Goal: Download file/media

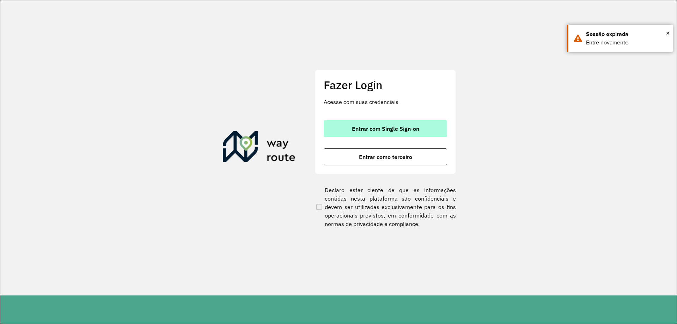
click at [378, 121] on button "Entrar com Single Sign-on" at bounding box center [385, 128] width 123 height 17
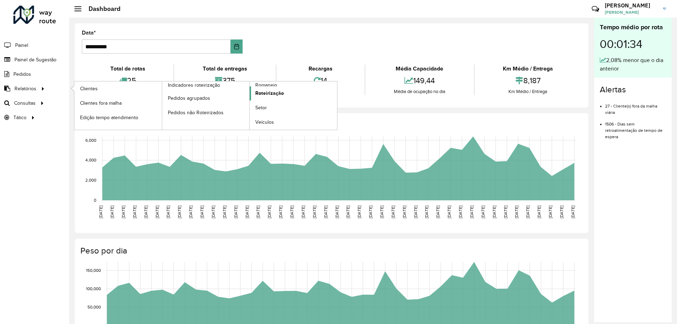
click at [274, 92] on span "Roteirização" at bounding box center [269, 93] width 29 height 7
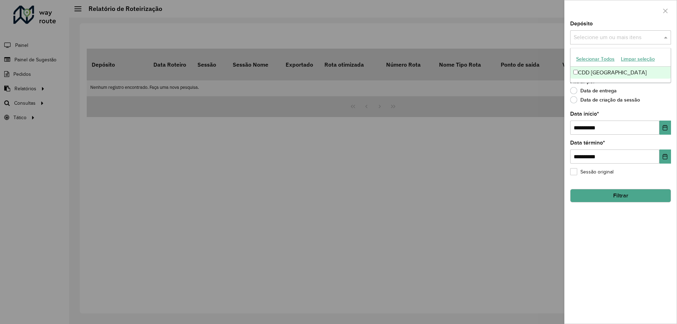
click at [603, 39] on input "text" at bounding box center [617, 37] width 90 height 8
click at [588, 72] on div "CDD [GEOGRAPHIC_DATA]" at bounding box center [621, 73] width 100 height 12
click at [665, 37] on span at bounding box center [666, 37] width 9 height 8
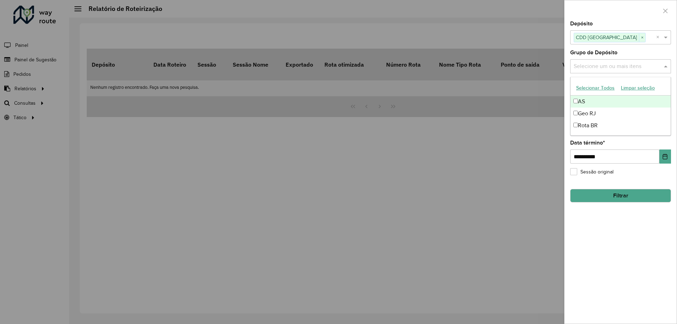
click at [645, 68] on input "text" at bounding box center [617, 66] width 90 height 8
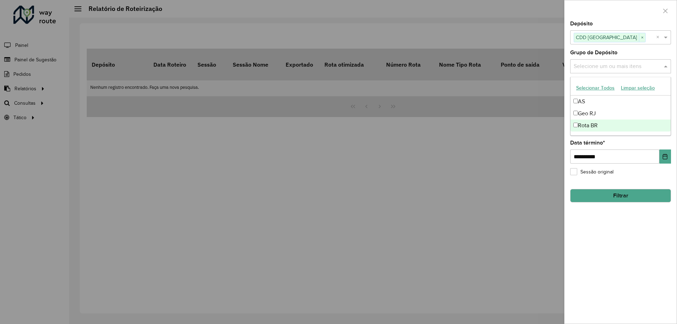
click at [589, 120] on div "Rota BR" at bounding box center [621, 126] width 100 height 12
click at [587, 128] on div "Rota BR" at bounding box center [621, 126] width 100 height 12
click at [586, 116] on div "Geo RJ" at bounding box center [621, 114] width 100 height 12
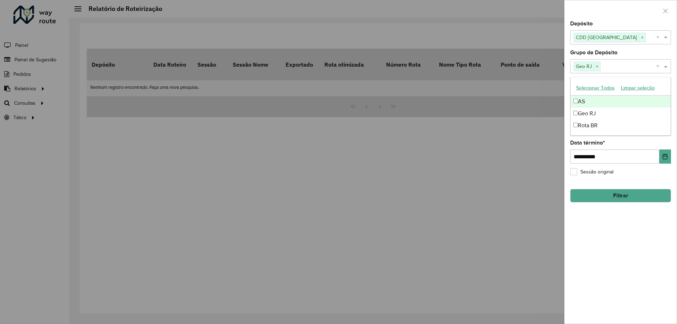
click at [670, 68] on span at bounding box center [666, 66] width 9 height 8
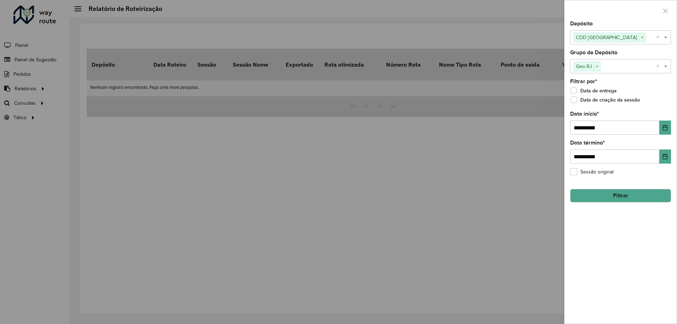
click at [619, 191] on button "Filtrar" at bounding box center [620, 195] width 101 height 13
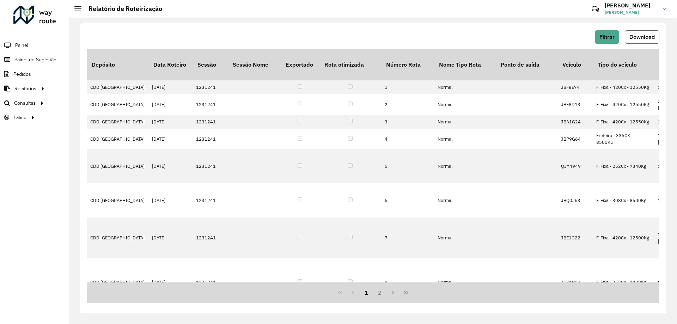
click at [646, 35] on span "Download" at bounding box center [641, 37] width 25 height 6
click at [645, 32] on button "Download" at bounding box center [642, 36] width 35 height 13
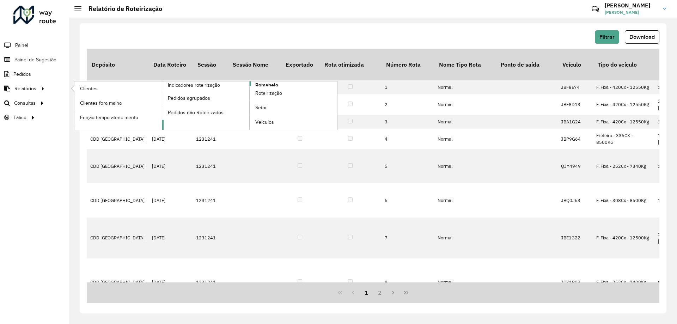
click at [266, 82] on span "Romaneio" at bounding box center [266, 84] width 23 height 7
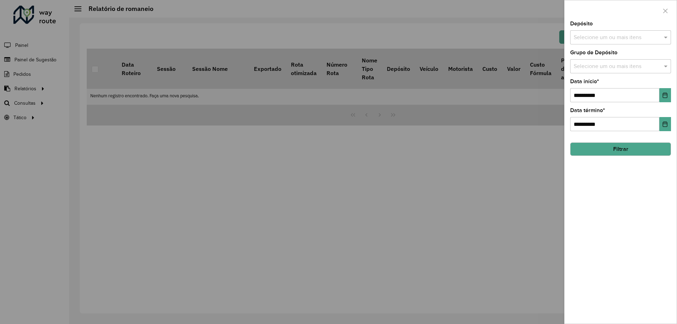
click at [598, 36] on input "text" at bounding box center [617, 37] width 90 height 8
click at [595, 71] on div "CDD [GEOGRAPHIC_DATA]" at bounding box center [621, 73] width 100 height 12
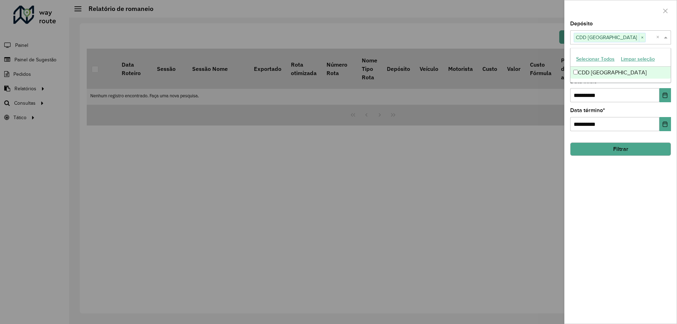
click at [668, 36] on span at bounding box center [666, 37] width 9 height 8
click at [661, 68] on input "text" at bounding box center [617, 66] width 90 height 8
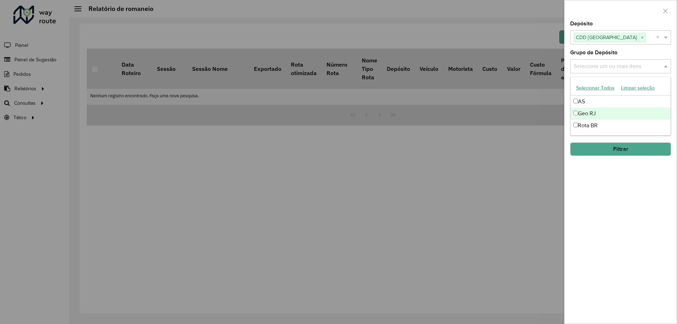
click at [597, 110] on div "Geo RJ" at bounding box center [621, 114] width 100 height 12
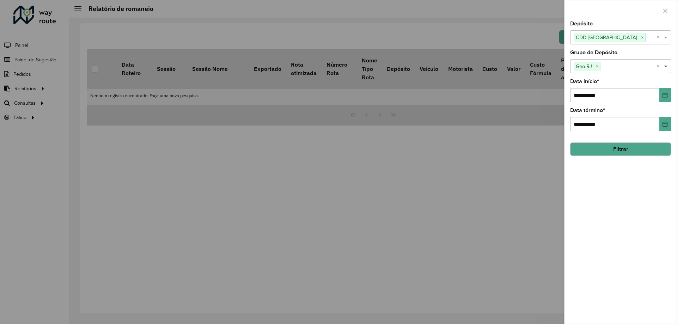
click at [667, 63] on span at bounding box center [666, 66] width 9 height 8
click at [664, 97] on icon "Choose Date" at bounding box center [665, 95] width 6 height 6
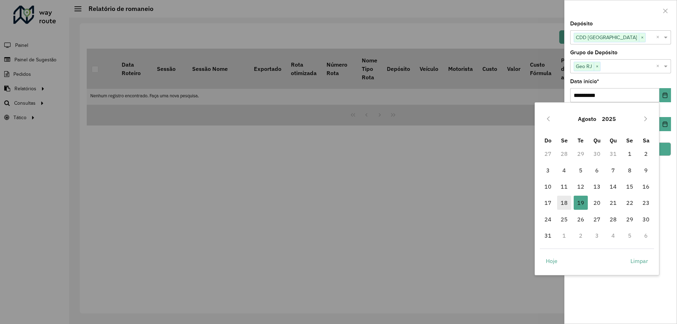
click at [562, 205] on span "18" at bounding box center [564, 203] width 14 height 14
type input "**********"
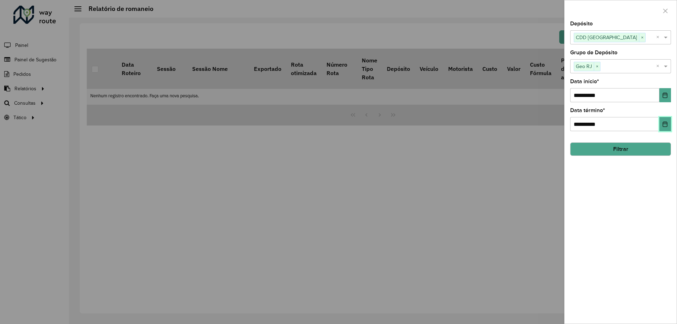
click at [665, 125] on icon "Choose Date" at bounding box center [665, 124] width 6 height 6
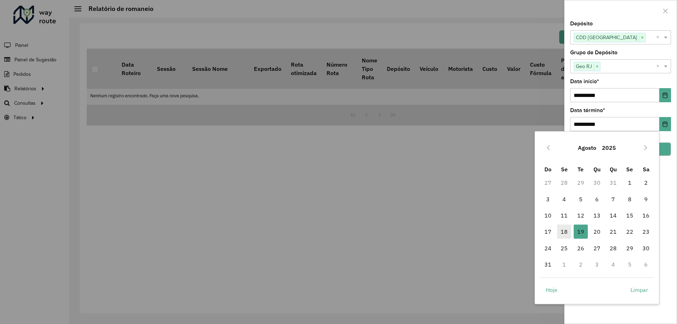
click at [560, 238] on span "18" at bounding box center [564, 232] width 14 height 14
type input "**********"
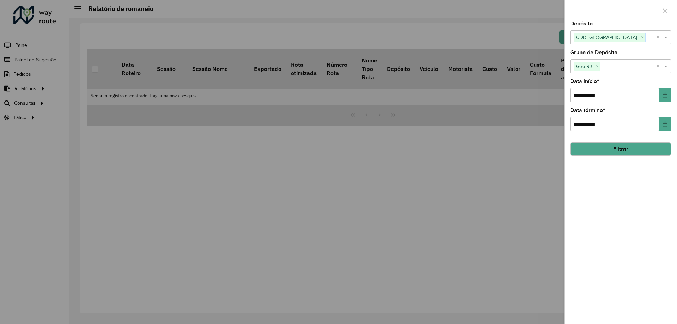
click at [621, 153] on button "Filtrar" at bounding box center [620, 148] width 101 height 13
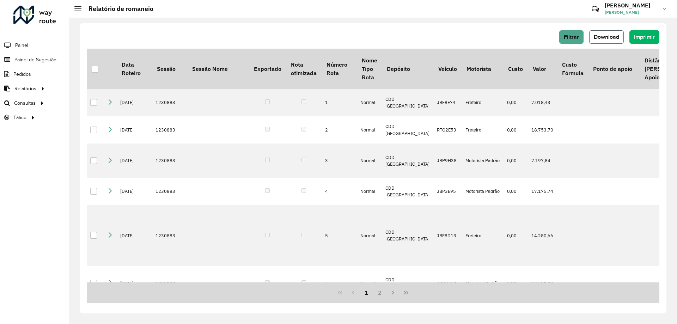
click at [601, 32] on button "Download" at bounding box center [606, 36] width 35 height 13
